Goal: Answer question/provide support: Share knowledge or assist other users

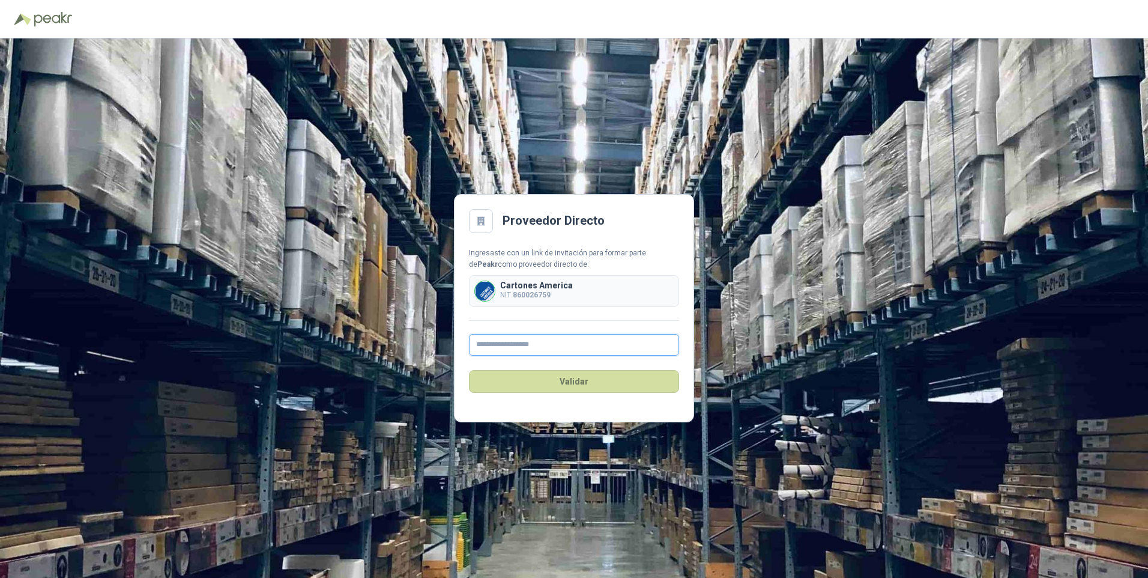
click at [510, 348] on input "text" at bounding box center [574, 345] width 210 height 22
type input "**********"
click at [574, 379] on button "Validar" at bounding box center [574, 381] width 210 height 23
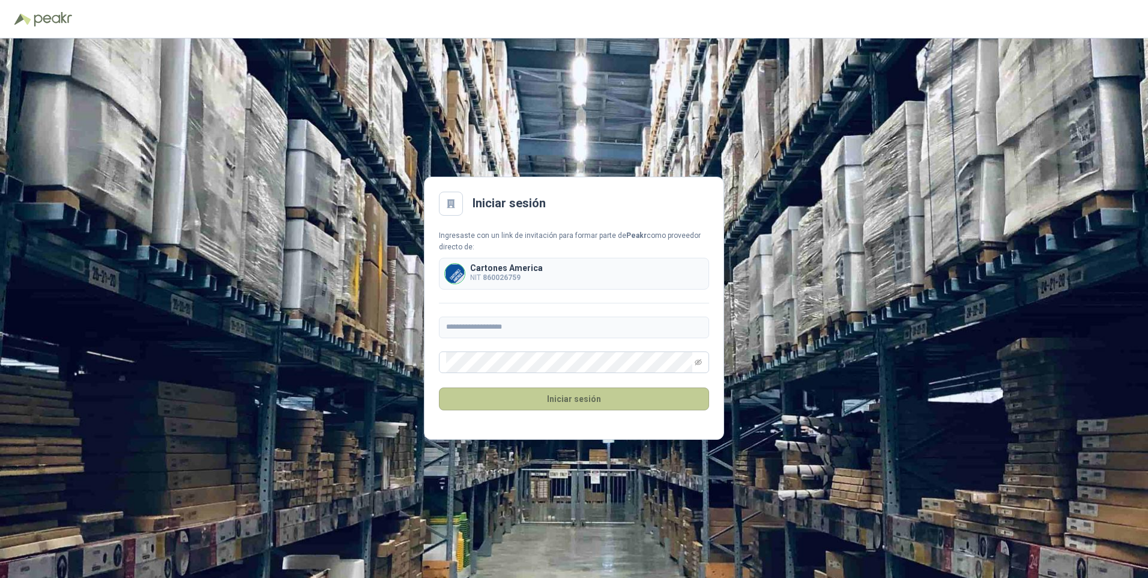
click at [557, 401] on button "Iniciar sesión" at bounding box center [574, 398] width 270 height 23
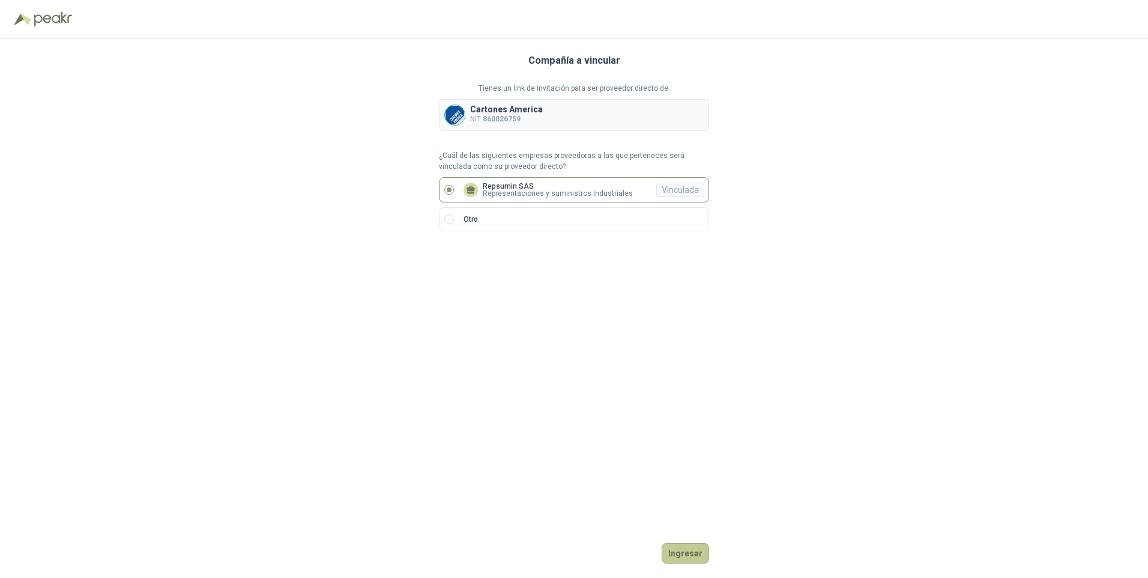
click at [685, 554] on button "Ingresar" at bounding box center [685, 553] width 47 height 20
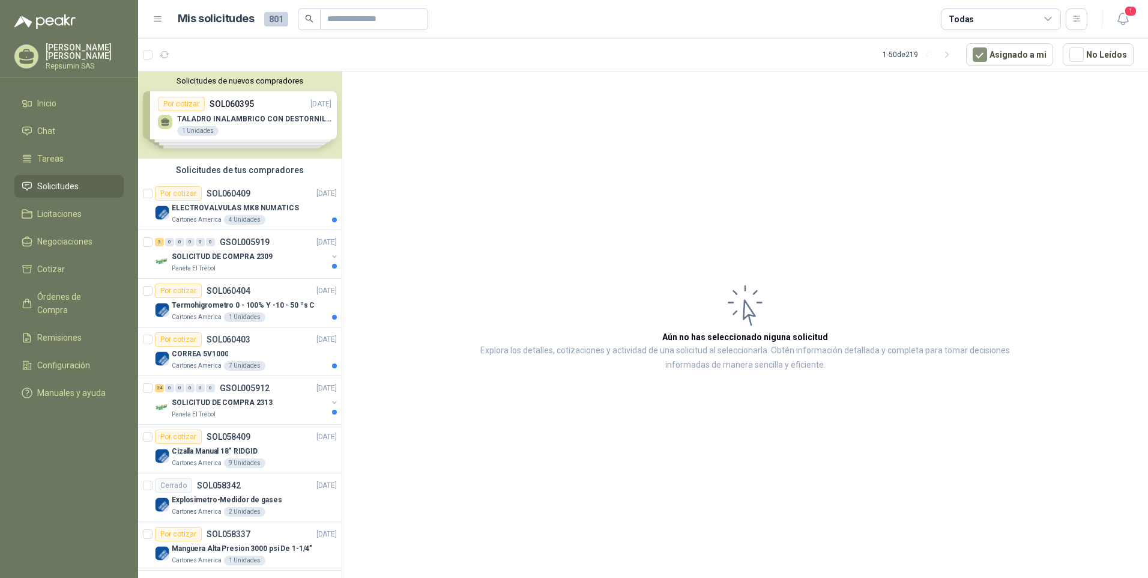
click at [187, 119] on div "Solicitudes de nuevos compradores Por cotizar SOL060395 [DATE] TALADRO INALAMBR…" at bounding box center [240, 114] width 204 height 87
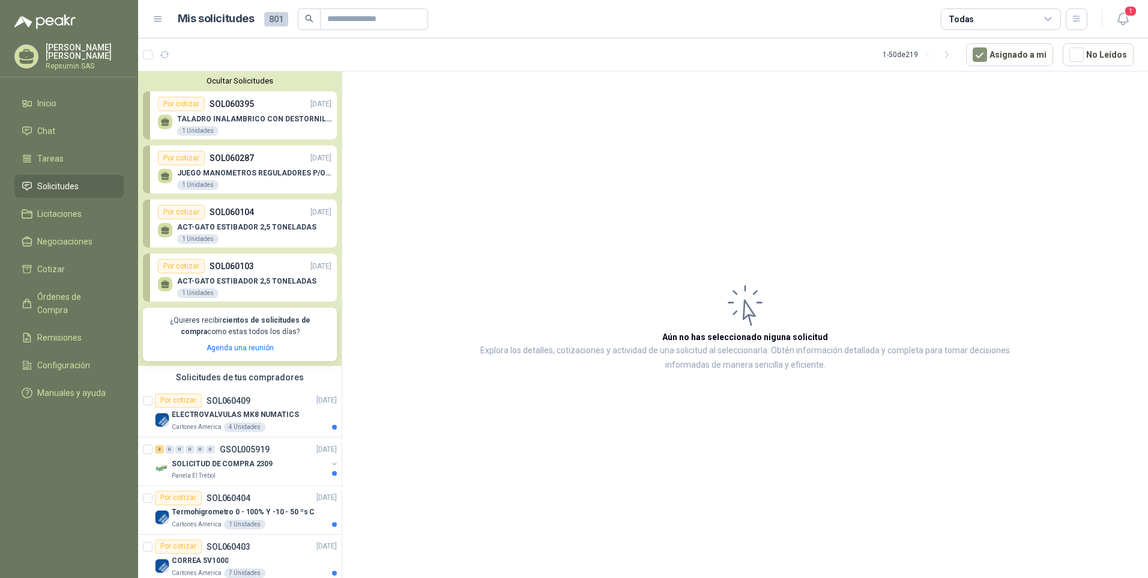
click at [231, 105] on p "SOL060395" at bounding box center [232, 103] width 44 height 13
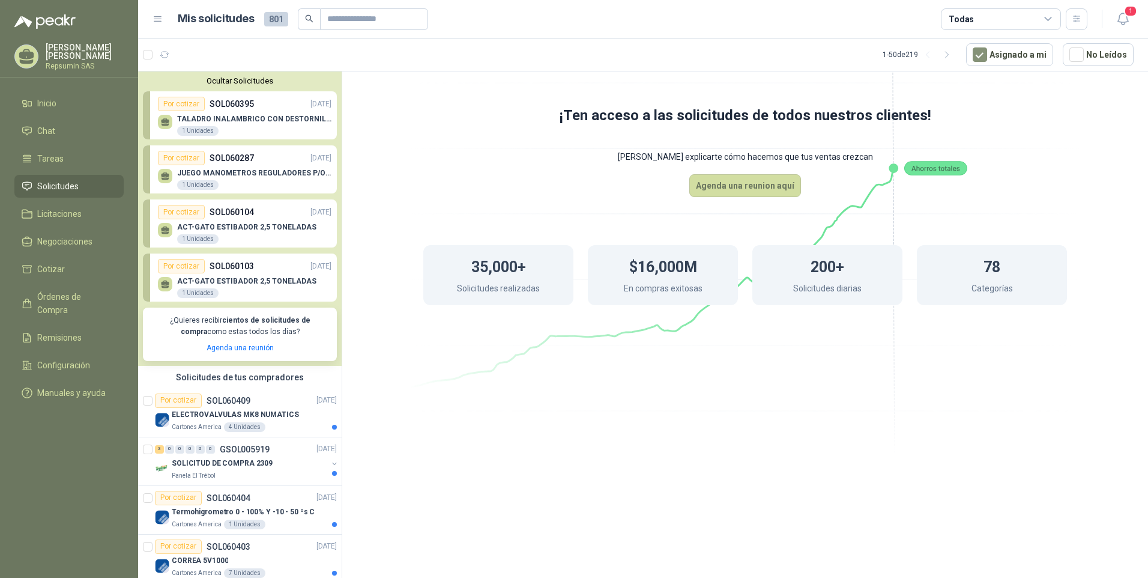
click at [215, 108] on p "SOL060395" at bounding box center [232, 103] width 44 height 13
click at [213, 119] on p "TALADRO INALAMBRICO CON DESTORNILLADOR DE ESTRIA" at bounding box center [254, 119] width 154 height 8
click at [214, 121] on p "TALADRO INALAMBRICO CON DESTORNILLADOR DE ESTRIA" at bounding box center [254, 119] width 154 height 8
click at [224, 400] on p "SOL060409" at bounding box center [229, 400] width 44 height 8
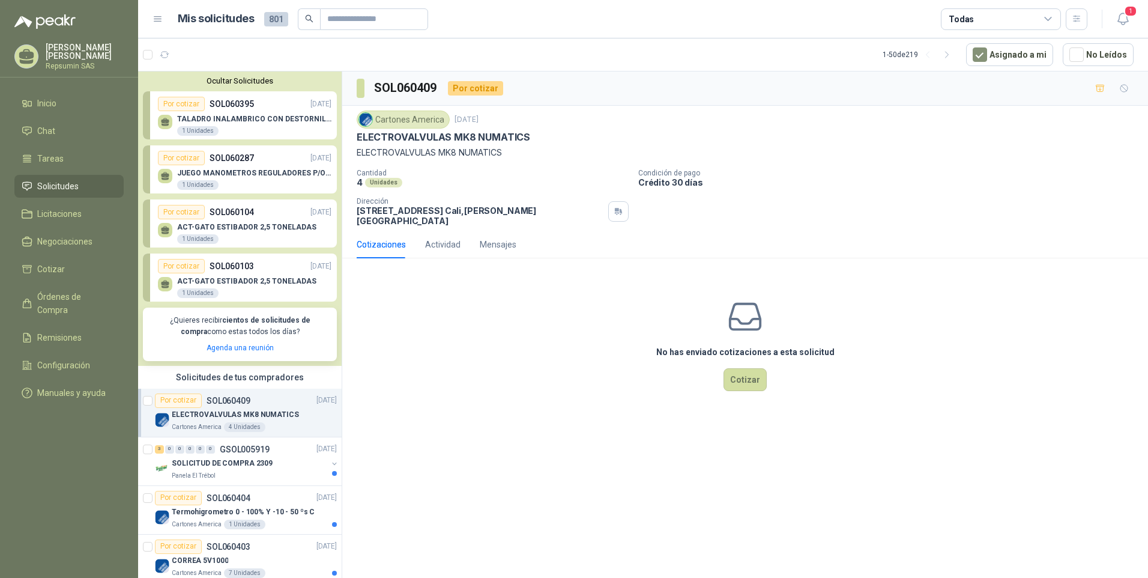
click at [224, 401] on p "SOL060409" at bounding box center [229, 400] width 44 height 8
click at [220, 415] on p "ELECTROVALVULAS MK8 NUMATICS" at bounding box center [235, 414] width 127 height 11
click at [219, 464] on p "SOLICITUD DE COMPRA 2309" at bounding box center [222, 463] width 101 height 11
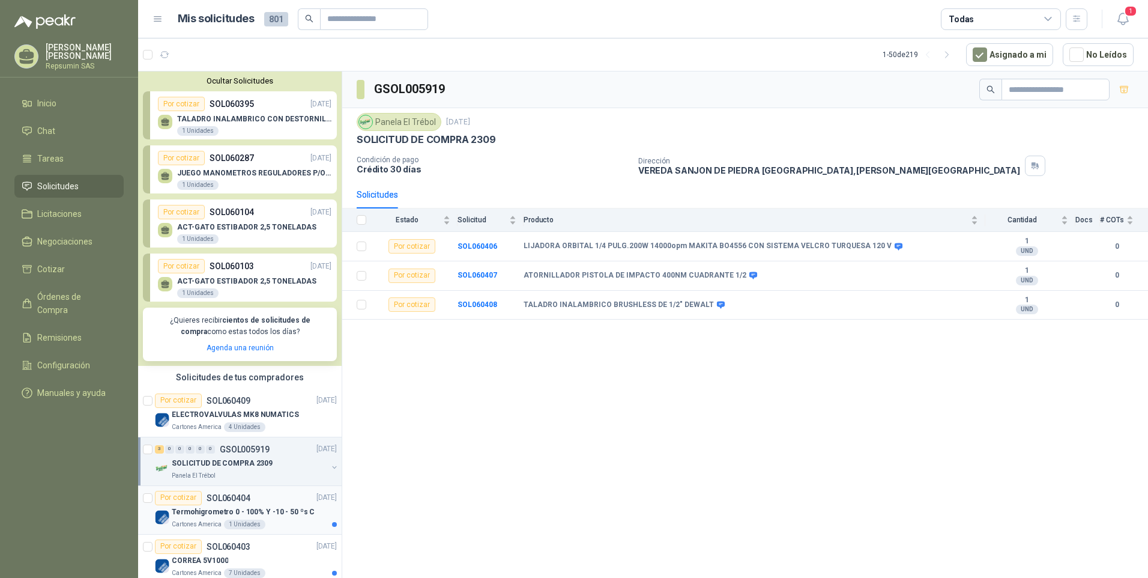
click at [220, 509] on p "Termohigrometro 0 - 100% Y -10 - 50 ºs C" at bounding box center [243, 511] width 143 height 11
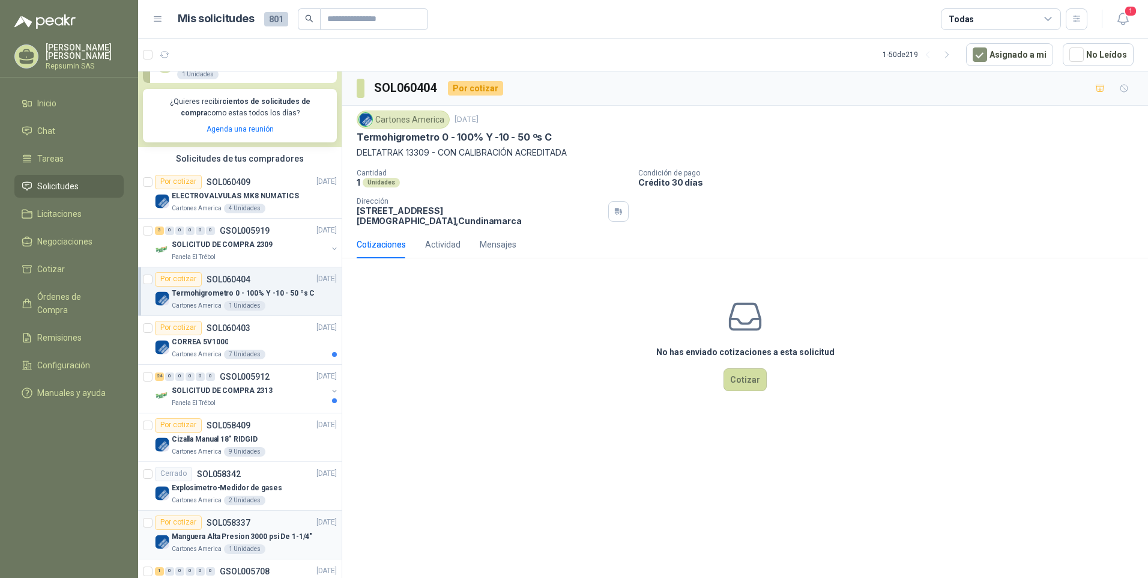
scroll to position [240, 0]
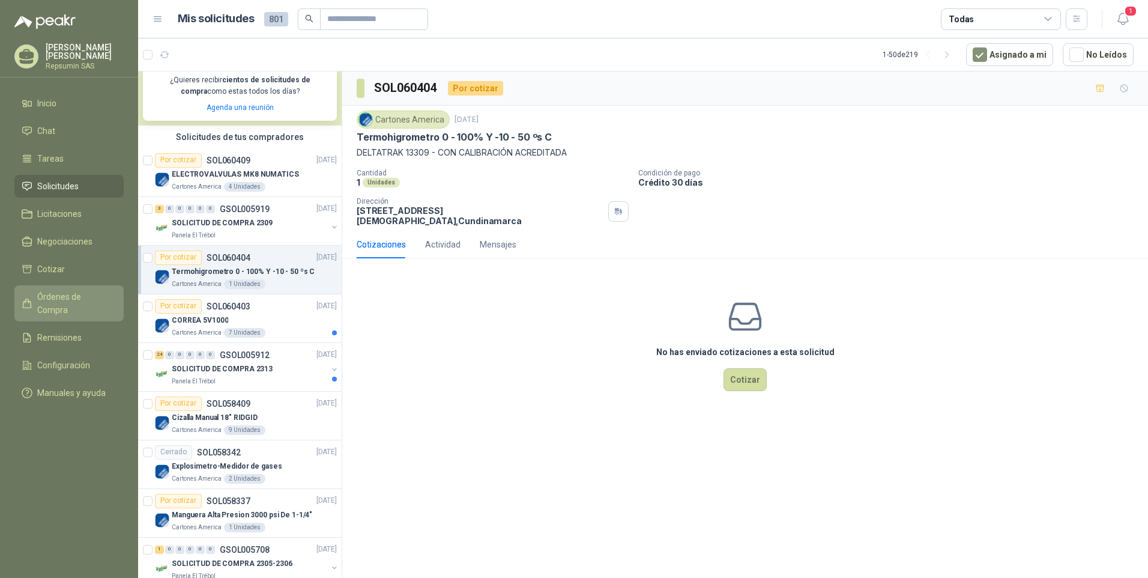
click at [47, 294] on span "Órdenes de Compra" at bounding box center [74, 303] width 75 height 26
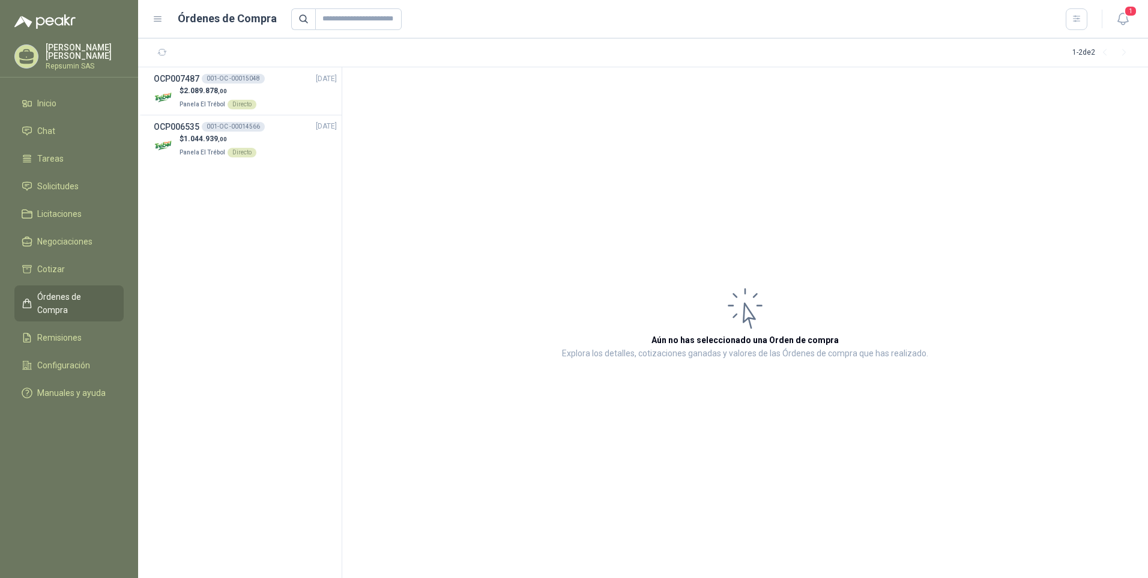
click at [44, 56] on div "[PERSON_NAME] Repsumin SAS" at bounding box center [68, 56] width 109 height 26
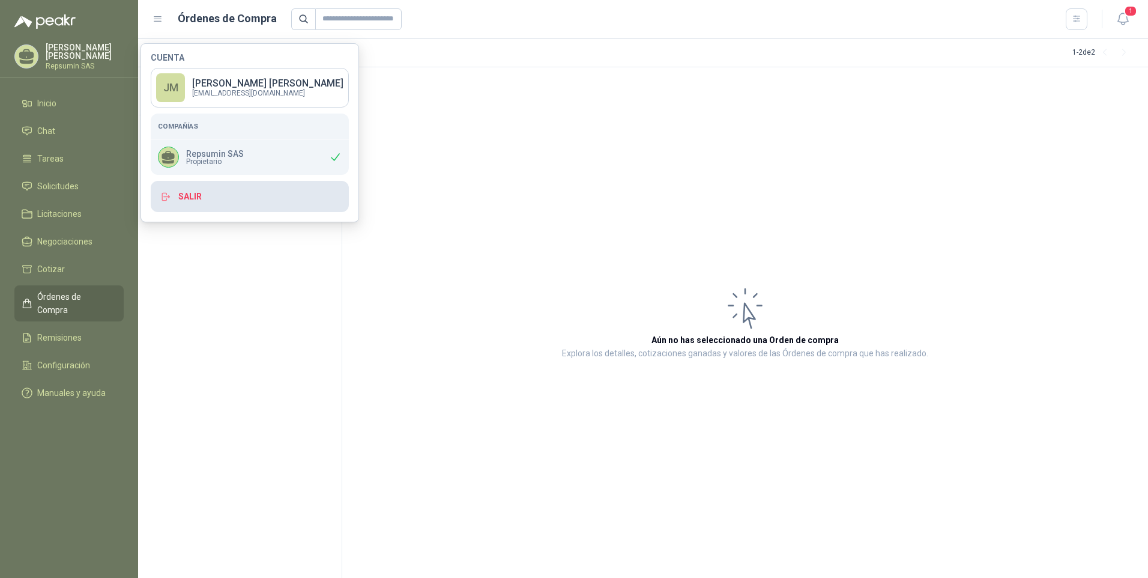
click at [177, 195] on button "Salir" at bounding box center [250, 196] width 198 height 31
